Goal: Task Accomplishment & Management: Manage account settings

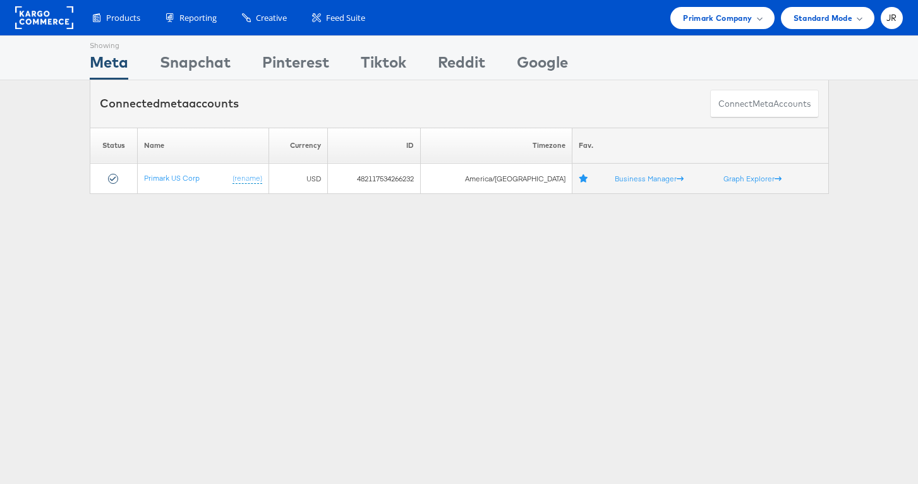
click at [710, 29] on div "Products Product Catalogs Enhance Your Product Catalog, Map Them to Publishers,…" at bounding box center [459, 17] width 918 height 35
click at [719, 21] on span "Primark Company" at bounding box center [717, 17] width 69 height 13
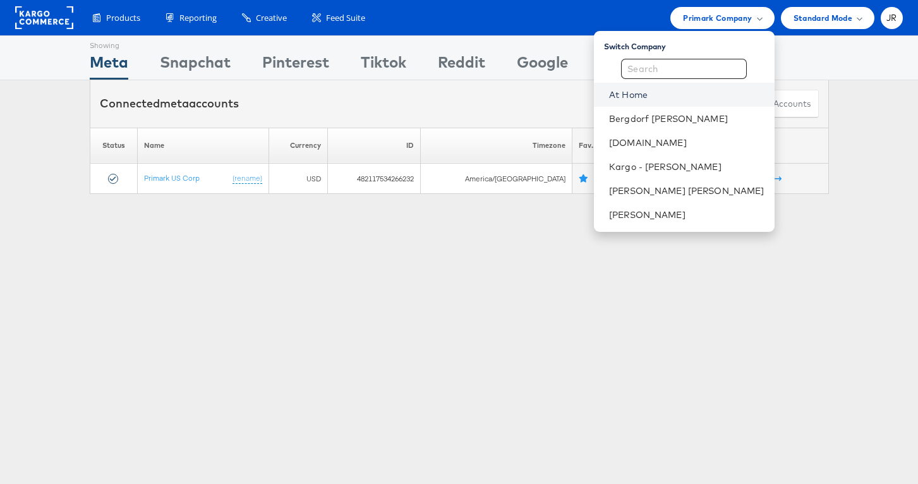
click at [708, 97] on link "At Home" at bounding box center [686, 94] width 155 height 13
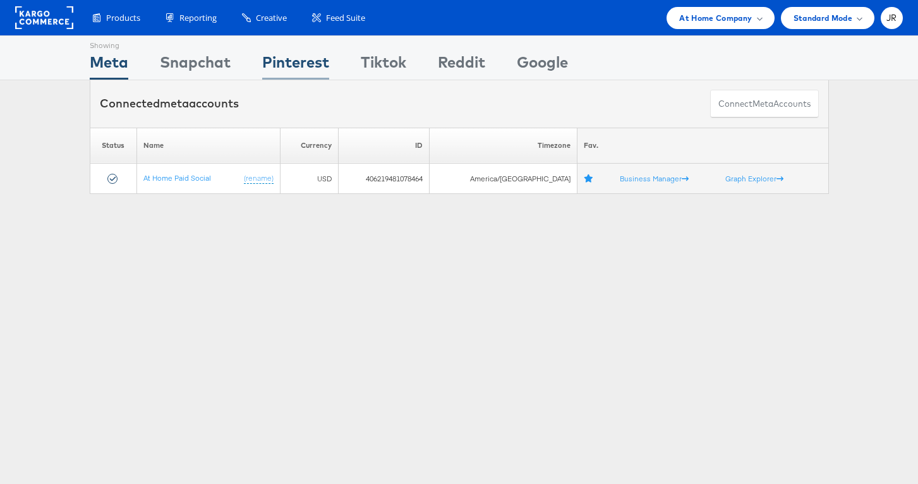
click at [300, 59] on div "Pinterest" at bounding box center [295, 65] width 67 height 28
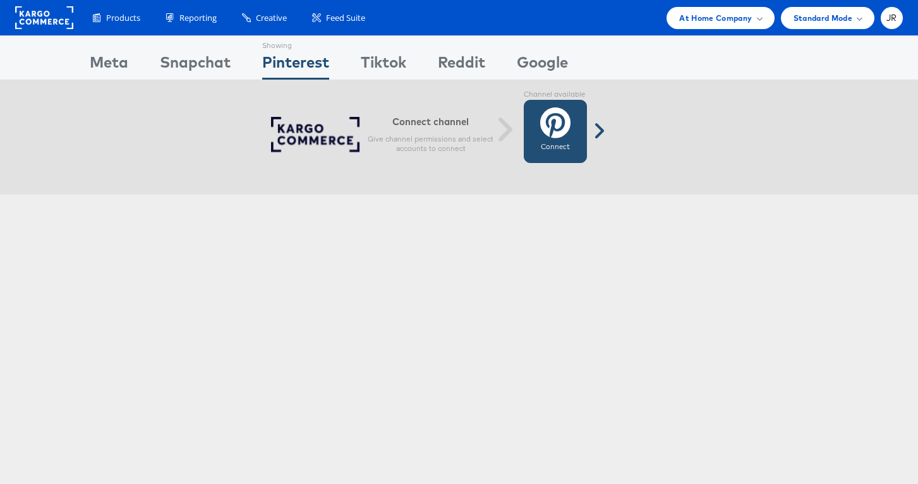
click at [550, 125] on icon at bounding box center [555, 123] width 30 height 32
click at [176, 330] on div "Showing Meta Showing Snapchat Showing Pinterest Showing Tiktok Showing Reddit S…" at bounding box center [459, 351] width 918 height 632
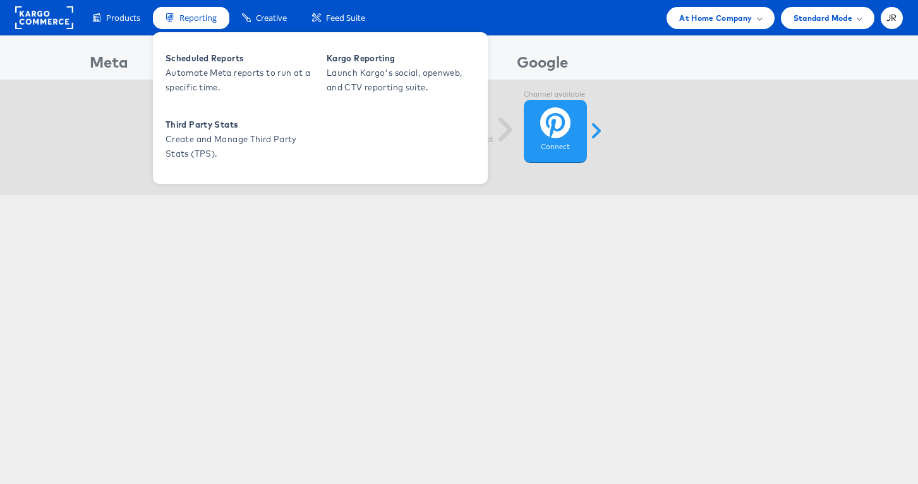
click at [186, 18] on span "Reporting" at bounding box center [198, 18] width 37 height 12
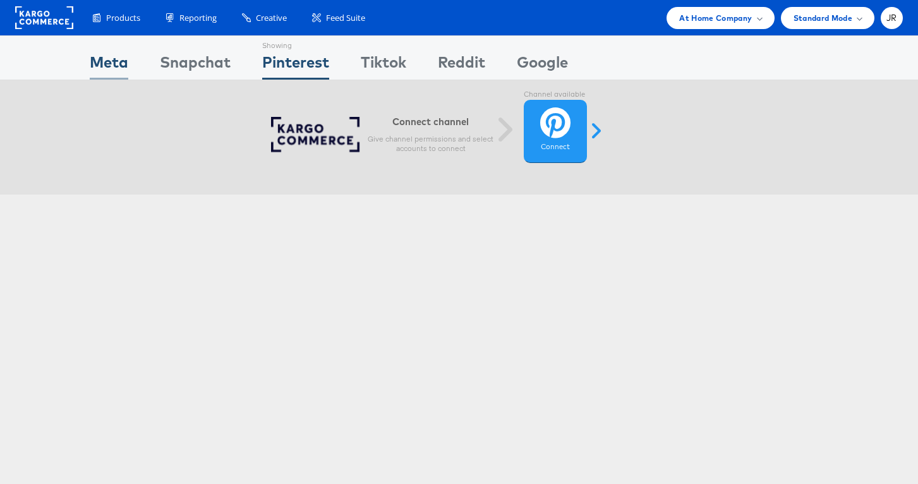
click at [116, 55] on div "Meta" at bounding box center [109, 65] width 39 height 28
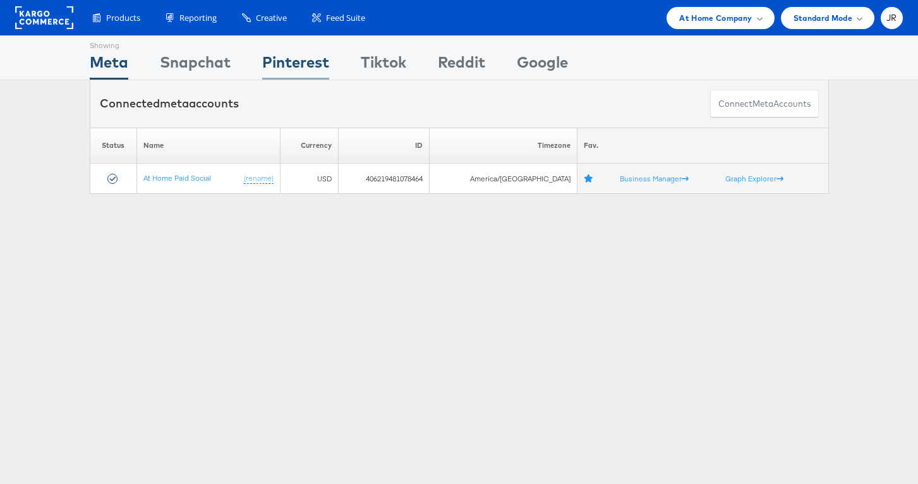
click at [298, 73] on div "Pinterest" at bounding box center [295, 65] width 67 height 28
